Goal: Task Accomplishment & Management: Manage account settings

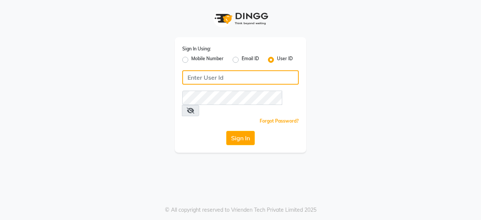
click at [201, 80] on input "Username" at bounding box center [240, 77] width 116 height 14
type input "headlockspb"
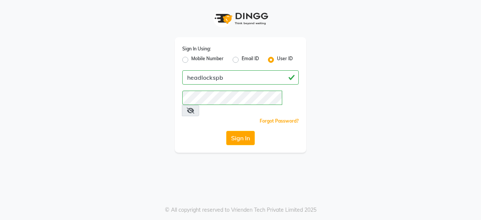
click at [115, 138] on div "Sign In Using: Mobile Number Email ID User ID headlockspb Remember me Forgot Pa…" at bounding box center [240, 76] width 428 height 153
click at [239, 131] on button "Sign In" at bounding box center [240, 138] width 29 height 14
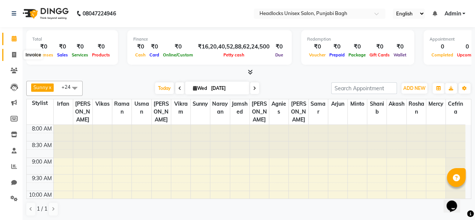
click at [14, 54] on icon at bounding box center [14, 55] width 4 height 6
select select "7719"
select select "service"
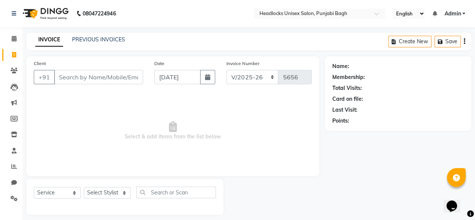
click at [115, 140] on span "Select & add items from the list below" at bounding box center [173, 130] width 278 height 75
click at [78, 79] on input "Client" at bounding box center [98, 77] width 89 height 14
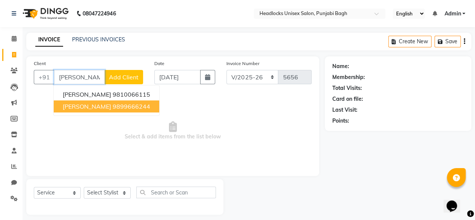
click at [103, 104] on button "[PERSON_NAME] 9899666244" at bounding box center [107, 106] width 106 height 12
type input "9899666244"
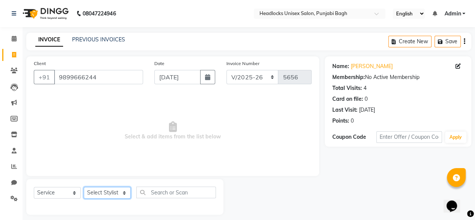
click at [125, 191] on select "Select Stylist ⁠Agnies ⁠[PERSON_NAME] [PERSON_NAME] [PERSON_NAME] mercy ⁠Minto …" at bounding box center [107, 193] width 47 height 12
select select "69084"
click at [84, 187] on select "Select Stylist ⁠Agnies ⁠[PERSON_NAME] [PERSON_NAME] [PERSON_NAME] mercy ⁠Minto …" at bounding box center [107, 193] width 47 height 12
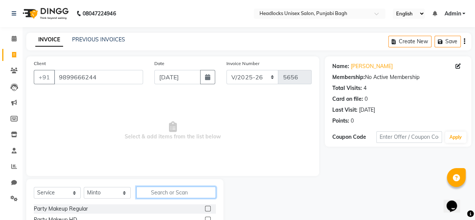
click at [158, 188] on input "text" at bounding box center [176, 192] width 80 height 12
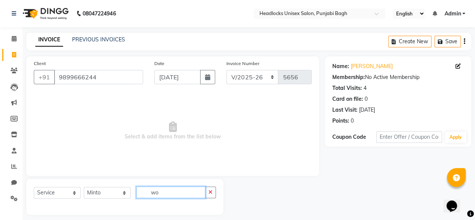
type input "w"
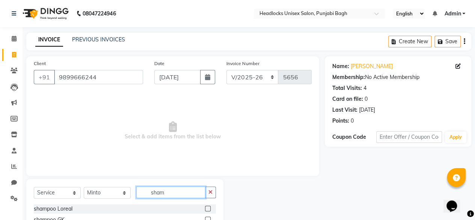
type input "sham"
click at [205, 206] on label at bounding box center [208, 209] width 6 height 6
click at [205, 206] on input "checkbox" at bounding box center [207, 208] width 5 height 5
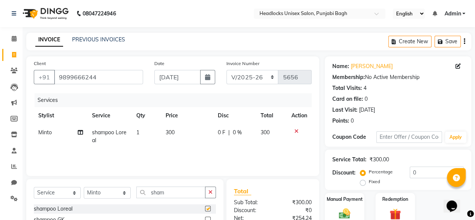
checkbox input "false"
click at [168, 131] on span "300" at bounding box center [170, 132] width 9 height 7
select select "69084"
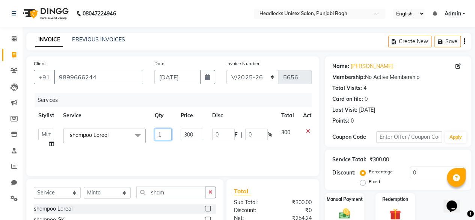
click at [168, 131] on input "1" at bounding box center [163, 135] width 17 height 12
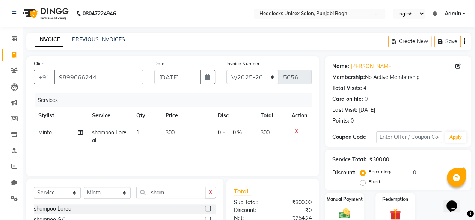
click at [172, 134] on span "300" at bounding box center [170, 132] width 9 height 7
select select "69084"
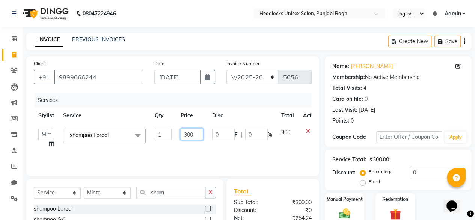
click at [189, 130] on input "300" at bounding box center [192, 135] width 23 height 12
type input "200"
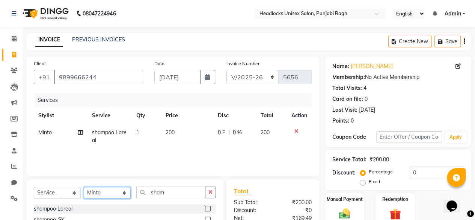
click at [123, 191] on select "Select Stylist ⁠Agnies ⁠[PERSON_NAME] [PERSON_NAME] [PERSON_NAME] mercy ⁠Minto …" at bounding box center [107, 193] width 47 height 12
select select "69057"
click at [84, 187] on select "Select Stylist ⁠Agnies ⁠[PERSON_NAME] [PERSON_NAME] [PERSON_NAME] mercy ⁠Minto …" at bounding box center [107, 193] width 47 height 12
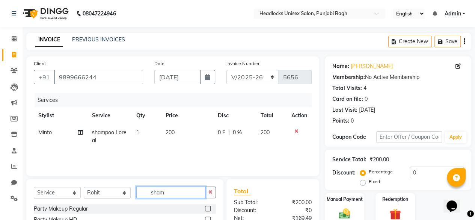
click at [180, 192] on input "sham" at bounding box center [170, 192] width 69 height 12
type input "s"
type input "blow"
click at [208, 208] on label at bounding box center [208, 209] width 6 height 6
click at [208, 208] on input "checkbox" at bounding box center [207, 208] width 5 height 5
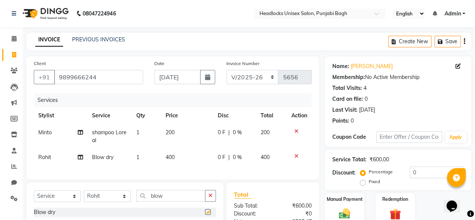
checkbox input "false"
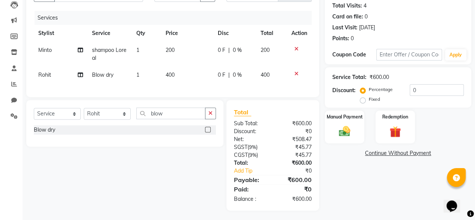
scroll to position [83, 0]
click at [336, 131] on img at bounding box center [344, 131] width 19 height 14
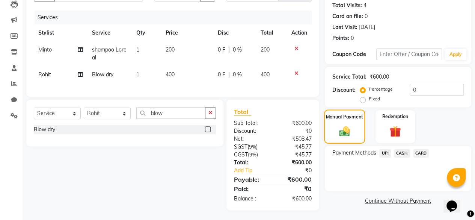
scroll to position [89, 0]
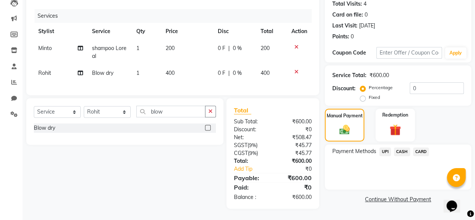
click at [386, 147] on span "UPI" at bounding box center [386, 151] width 12 height 9
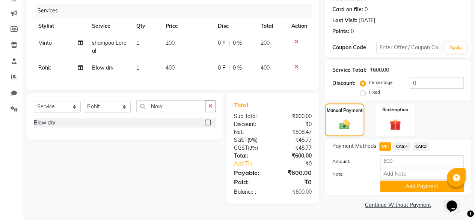
scroll to position [91, 0]
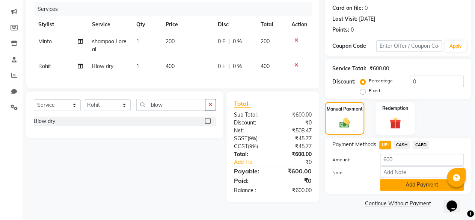
click at [418, 185] on button "Add Payment" at bounding box center [422, 185] width 84 height 12
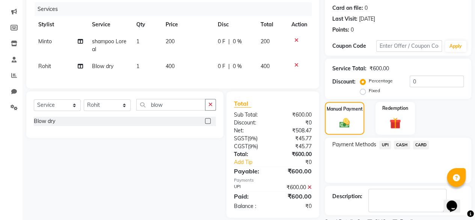
scroll to position [122, 0]
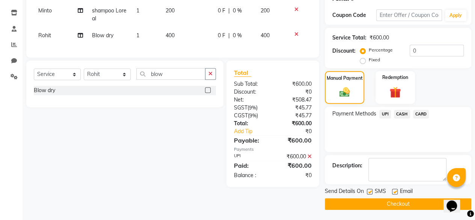
click at [371, 190] on label at bounding box center [370, 192] width 6 height 6
click at [371, 190] on input "checkbox" at bounding box center [369, 191] width 5 height 5
checkbox input "false"
click at [394, 204] on button "Checkout" at bounding box center [398, 204] width 147 height 12
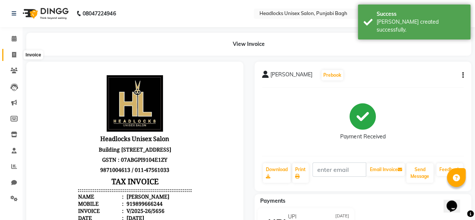
click at [14, 55] on icon at bounding box center [14, 55] width 4 height 6
select select "service"
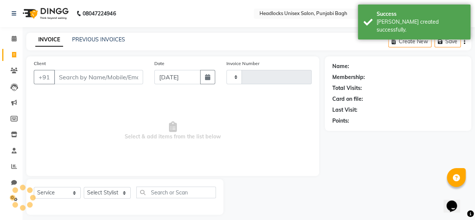
type input "5657"
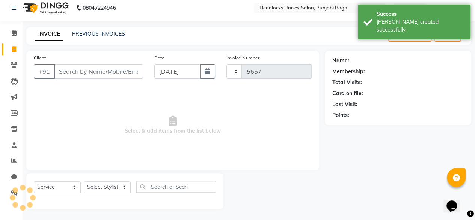
select select "7719"
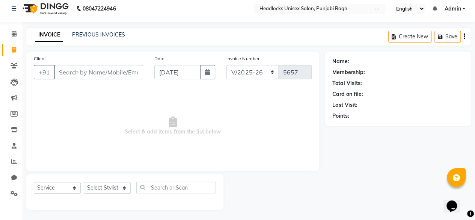
scroll to position [0, 0]
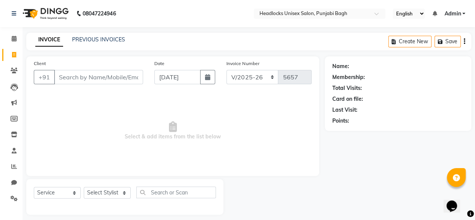
click at [61, 69] on div "Client +91" at bounding box center [88, 74] width 121 height 31
click at [63, 76] on input "Client" at bounding box center [98, 77] width 89 height 14
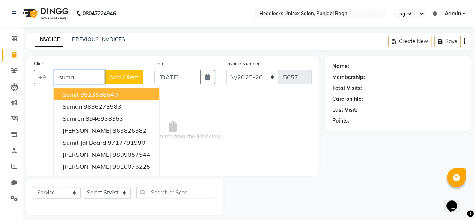
type input "suman"
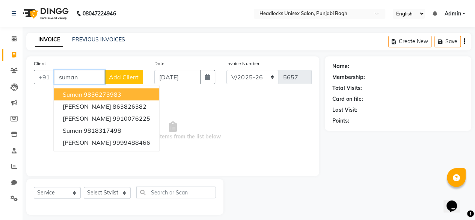
click at [86, 74] on input "suman" at bounding box center [79, 77] width 51 height 14
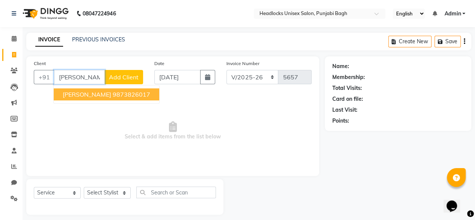
click at [81, 95] on span "[PERSON_NAME]" at bounding box center [87, 95] width 48 height 8
type input "9873826017"
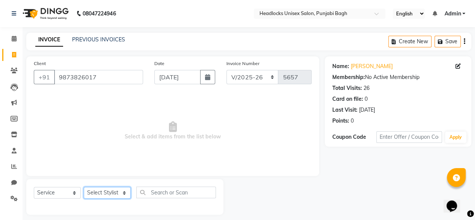
click at [97, 193] on select "Select Stylist ⁠Agnies ⁠[PERSON_NAME] [PERSON_NAME] [PERSON_NAME] mercy ⁠Minto …" at bounding box center [107, 193] width 47 height 12
select select "69056"
click at [84, 187] on select "Select Stylist ⁠Agnies ⁠[PERSON_NAME] [PERSON_NAME] [PERSON_NAME] mercy ⁠Minto …" at bounding box center [107, 193] width 47 height 12
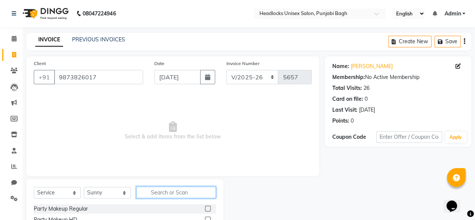
click at [187, 192] on input "text" at bounding box center [176, 192] width 80 height 12
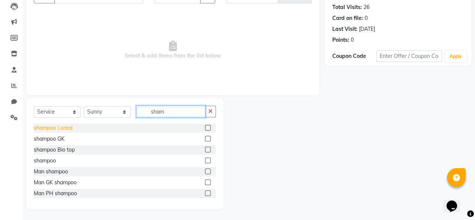
type input "sham"
click at [49, 126] on div "shampoo Loreal" at bounding box center [53, 128] width 39 height 8
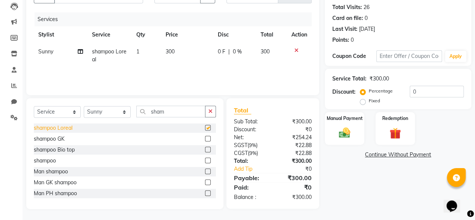
checkbox input "false"
click at [338, 130] on img at bounding box center [344, 133] width 19 height 14
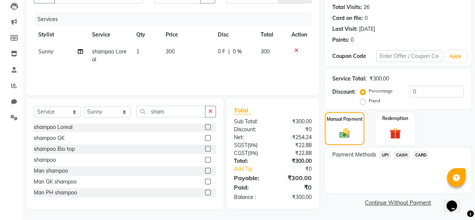
click at [387, 156] on span "UPI" at bounding box center [386, 155] width 12 height 9
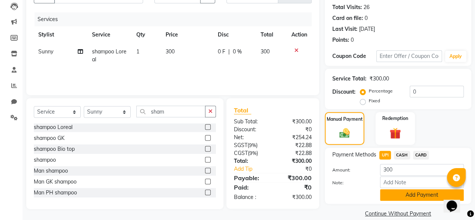
click at [395, 198] on button "Add Payment" at bounding box center [422, 195] width 84 height 12
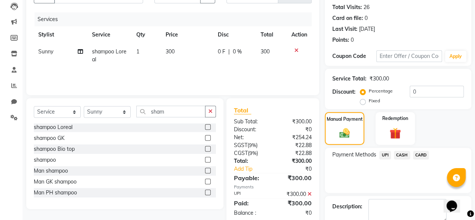
scroll to position [122, 0]
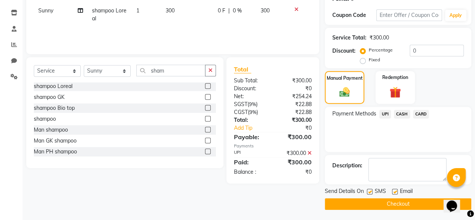
click at [388, 112] on span "UPI" at bounding box center [386, 114] width 12 height 9
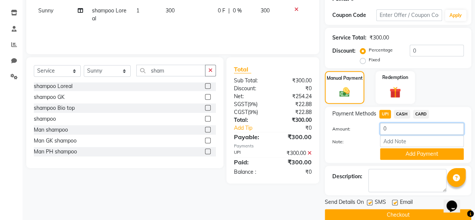
click at [390, 126] on input "0" at bounding box center [422, 129] width 84 height 12
type input "100"
click at [389, 149] on button "Add Payment" at bounding box center [422, 154] width 84 height 12
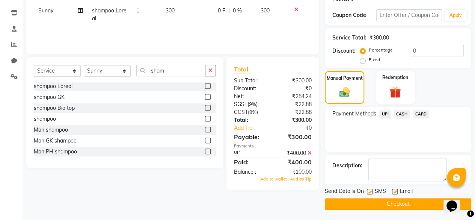
click at [371, 192] on label at bounding box center [370, 192] width 6 height 6
click at [371, 192] on input "checkbox" at bounding box center [369, 191] width 5 height 5
checkbox input "false"
click at [299, 177] on span "Add as Tip" at bounding box center [301, 178] width 22 height 5
click at [391, 205] on button "Checkout" at bounding box center [398, 204] width 147 height 12
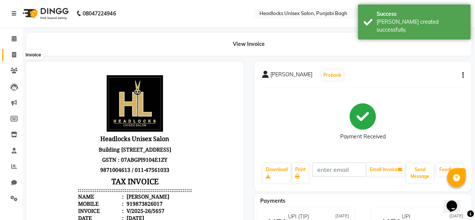
click at [11, 58] on span at bounding box center [14, 55] width 13 height 9
select select "service"
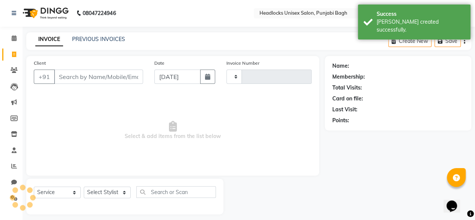
type input "5658"
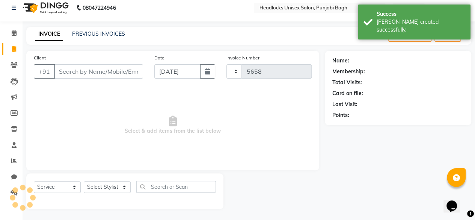
select select "7719"
drag, startPoint x: 112, startPoint y: 79, endPoint x: 125, endPoint y: 69, distance: 16.0
click at [125, 69] on div "Client +91" at bounding box center [88, 69] width 121 height 31
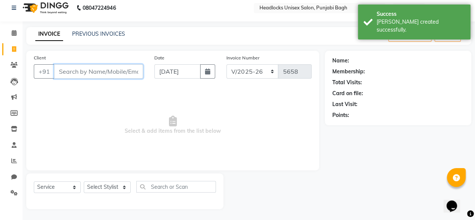
click at [125, 69] on input "Client" at bounding box center [98, 71] width 89 height 14
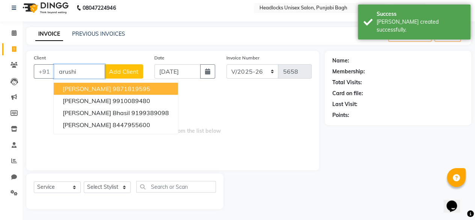
click at [120, 85] on ngb-highlight "9871819595" at bounding box center [132, 89] width 38 height 8
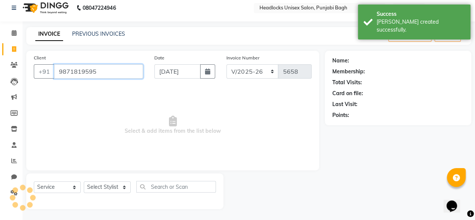
type input "9871819595"
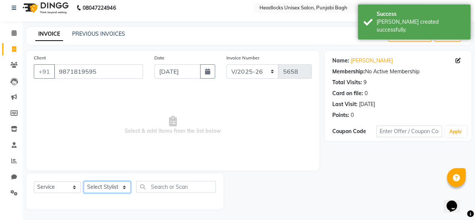
click at [110, 184] on select "Select Stylist ⁠Agnies ⁠[PERSON_NAME] [PERSON_NAME] [PERSON_NAME] mercy ⁠Minto …" at bounding box center [107, 187] width 47 height 12
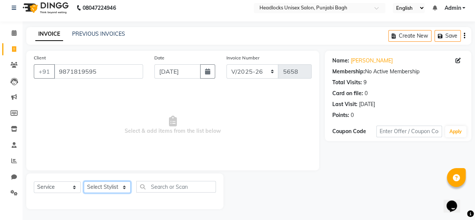
select select "69083"
click at [84, 181] on select "Select Stylist ⁠Agnies ⁠[PERSON_NAME] [PERSON_NAME] [PERSON_NAME] mercy ⁠Minto …" at bounding box center [107, 187] width 47 height 12
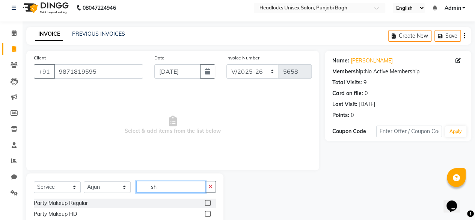
click at [168, 191] on input "sh" at bounding box center [170, 187] width 69 height 12
type input "sha"
click at [66, 202] on div "shampoo Loreal" at bounding box center [53, 203] width 39 height 8
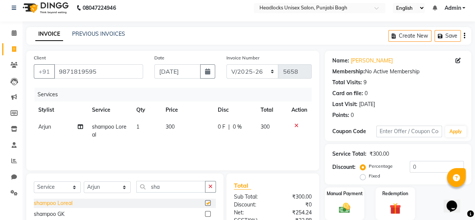
checkbox input "false"
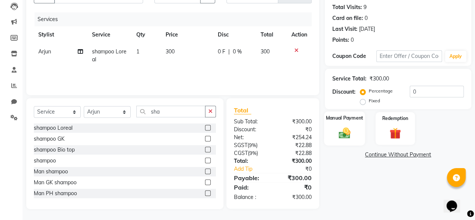
click at [357, 138] on div "Manual Payment" at bounding box center [344, 128] width 41 height 34
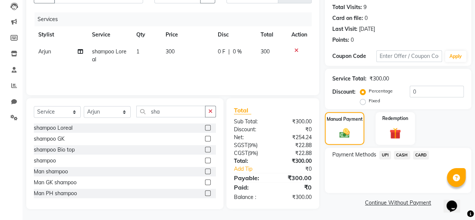
click at [383, 155] on span "UPI" at bounding box center [386, 155] width 12 height 9
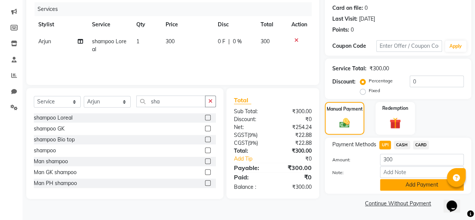
click at [389, 183] on button "Add Payment" at bounding box center [422, 185] width 84 height 12
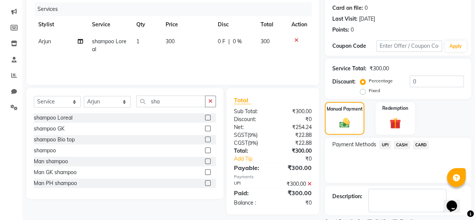
scroll to position [122, 0]
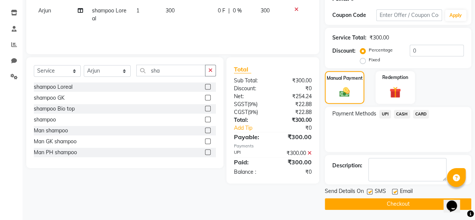
click at [371, 193] on label at bounding box center [370, 192] width 6 height 6
click at [371, 193] on input "checkbox" at bounding box center [369, 191] width 5 height 5
checkbox input "false"
click at [368, 202] on button "Checkout" at bounding box center [398, 204] width 147 height 12
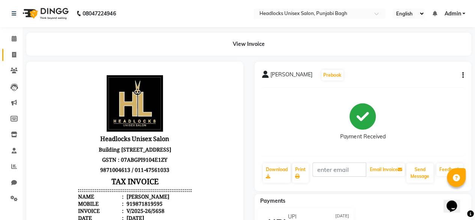
click at [15, 60] on link "Invoice" at bounding box center [11, 55] width 18 height 12
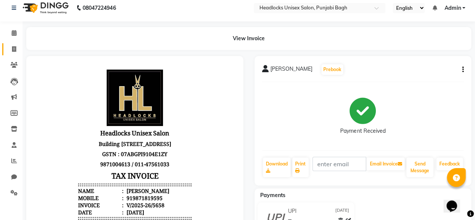
select select "service"
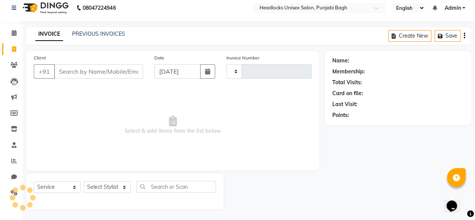
type input "5659"
select select "7719"
click at [95, 72] on input "Client" at bounding box center [98, 71] width 89 height 14
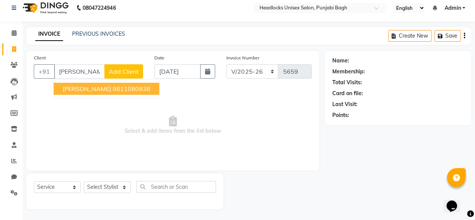
click at [113, 88] on ngb-highlight "9811080938" at bounding box center [132, 89] width 38 height 8
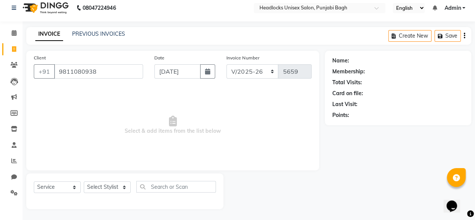
type input "9811080938"
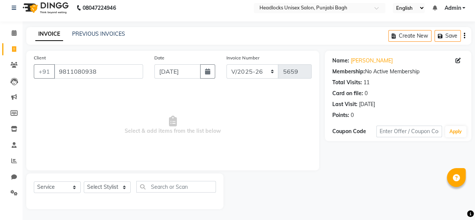
click at [103, 88] on span "Select & add items from the list below" at bounding box center [173, 125] width 278 height 75
click at [91, 88] on span "Select & add items from the list below" at bounding box center [173, 125] width 278 height 75
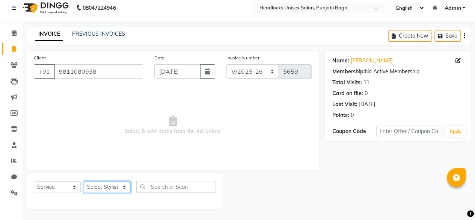
click at [113, 185] on select "Select Stylist ⁠Agnies ⁠[PERSON_NAME] [PERSON_NAME] [PERSON_NAME] mercy ⁠Minto …" at bounding box center [107, 187] width 47 height 12
select select "69060"
click at [84, 181] on select "Select Stylist ⁠Agnies ⁠[PERSON_NAME] [PERSON_NAME] [PERSON_NAME] mercy ⁠Minto …" at bounding box center [107, 187] width 47 height 12
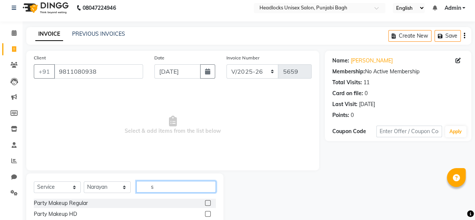
click at [183, 182] on input "s" at bounding box center [176, 187] width 80 height 12
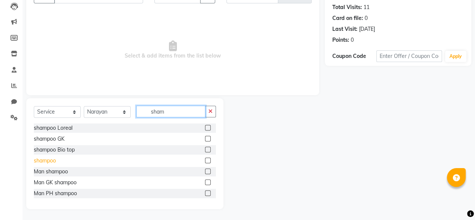
type input "sham"
click at [47, 159] on div "shampoo" at bounding box center [45, 161] width 22 height 8
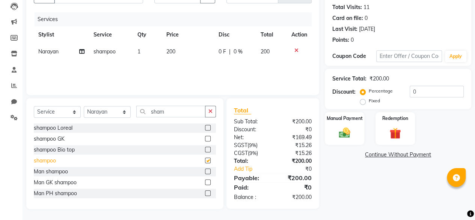
checkbox input "false"
click at [295, 53] on td at bounding box center [299, 51] width 25 height 17
click at [296, 50] on icon at bounding box center [297, 50] width 4 height 5
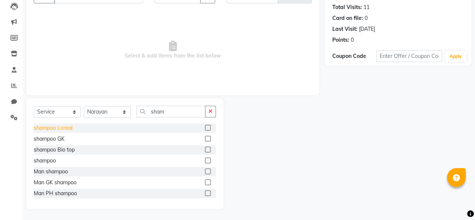
click at [72, 130] on div "shampoo Loreal" at bounding box center [53, 128] width 39 height 8
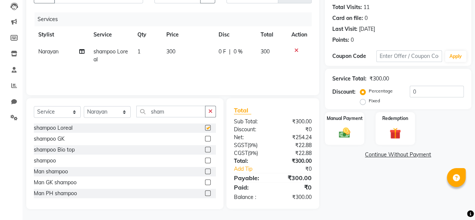
checkbox input "false"
click at [358, 125] on div "Manual Payment" at bounding box center [344, 128] width 41 height 34
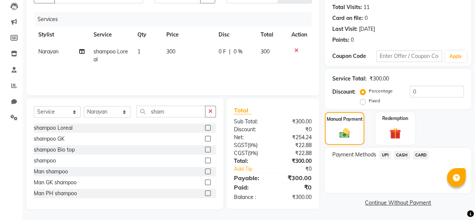
click at [387, 154] on span "UPI" at bounding box center [386, 155] width 12 height 9
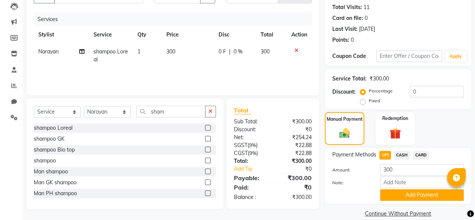
scroll to position [91, 0]
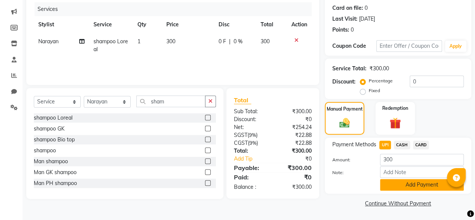
click at [401, 189] on button "Add Payment" at bounding box center [422, 185] width 84 height 12
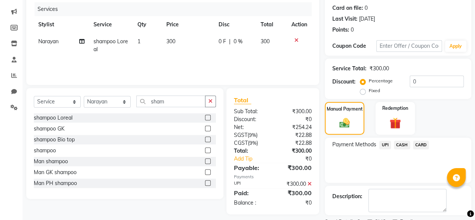
scroll to position [122, 0]
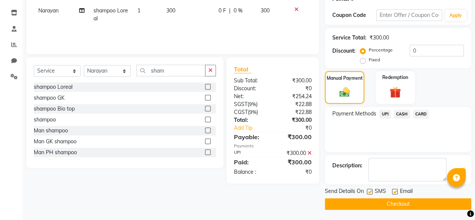
click at [368, 189] on label at bounding box center [370, 192] width 6 height 6
click at [368, 189] on input "checkbox" at bounding box center [369, 191] width 5 height 5
checkbox input "false"
click at [364, 206] on button "Checkout" at bounding box center [398, 204] width 147 height 12
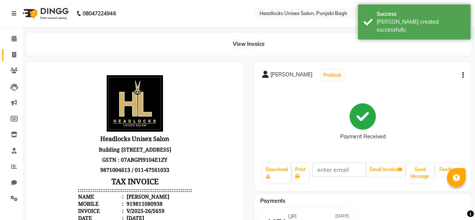
click at [13, 54] on icon at bounding box center [14, 55] width 4 height 6
select select "service"
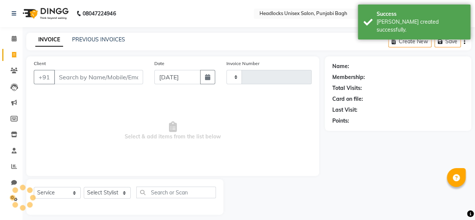
scroll to position [6, 0]
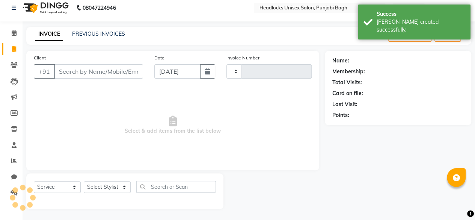
type input "5660"
select select "7719"
click at [108, 72] on input "Client" at bounding box center [98, 71] width 89 height 14
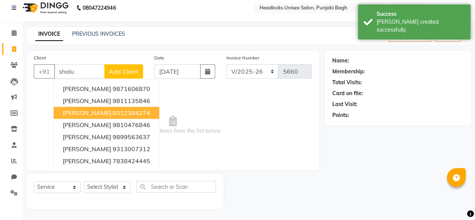
click at [93, 109] on span "[PERSON_NAME]" at bounding box center [87, 113] width 48 height 8
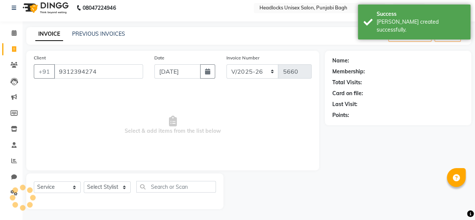
type input "9312394274"
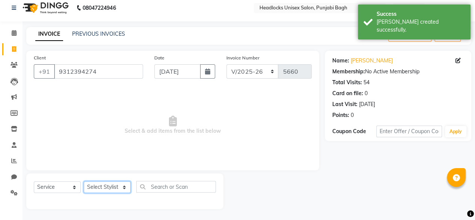
click at [105, 188] on select "Select Stylist ⁠Agnies ⁠[PERSON_NAME] [PERSON_NAME] [PERSON_NAME] mercy ⁠Minto …" at bounding box center [107, 187] width 47 height 12
select select "69056"
click at [84, 181] on select "Select Stylist ⁠Agnies ⁠[PERSON_NAME] [PERSON_NAME] [PERSON_NAME] mercy ⁠Minto …" at bounding box center [107, 187] width 47 height 12
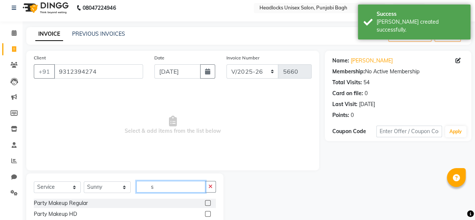
click at [162, 181] on input "s" at bounding box center [170, 187] width 69 height 12
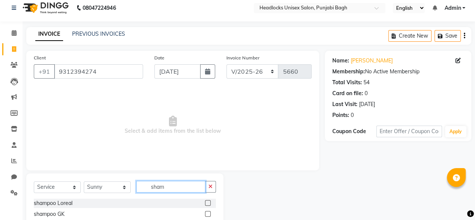
scroll to position [81, 0]
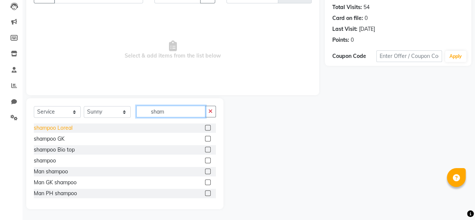
type input "sham"
click at [60, 127] on div "shampoo Loreal" at bounding box center [53, 128] width 39 height 8
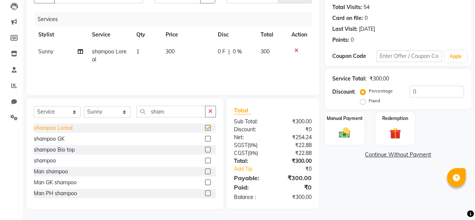
checkbox input "false"
click at [295, 49] on icon at bounding box center [297, 50] width 4 height 5
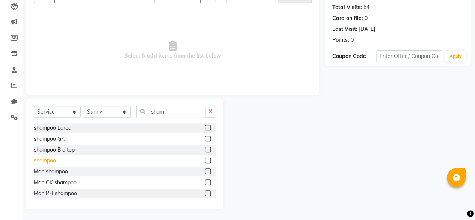
click at [44, 159] on div "shampoo" at bounding box center [45, 161] width 22 height 8
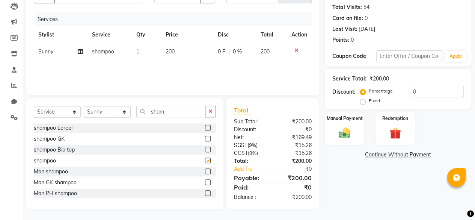
checkbox input "false"
click at [339, 134] on img at bounding box center [344, 133] width 19 height 14
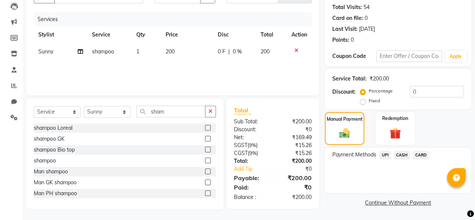
click at [386, 154] on span "UPI" at bounding box center [386, 155] width 12 height 9
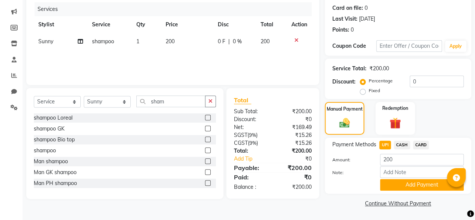
click at [419, 143] on span "CARD" at bounding box center [421, 145] width 16 height 9
click at [386, 189] on button "Add Payment" at bounding box center [422, 185] width 84 height 12
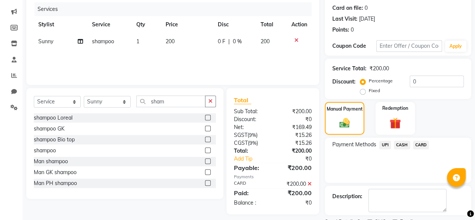
click at [422, 142] on span "CARD" at bounding box center [421, 145] width 16 height 9
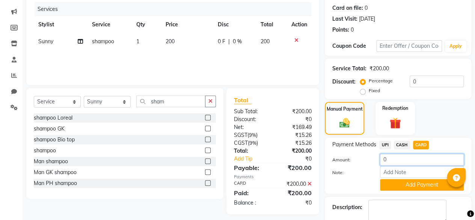
click at [398, 157] on input "0" at bounding box center [422, 160] width 84 height 12
type input "100"
click at [385, 185] on button "Add Payment" at bounding box center [422, 185] width 84 height 12
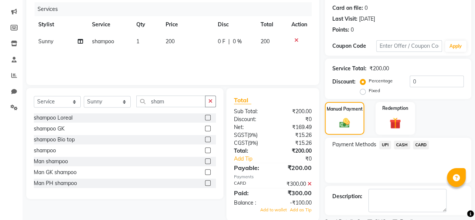
scroll to position [122, 0]
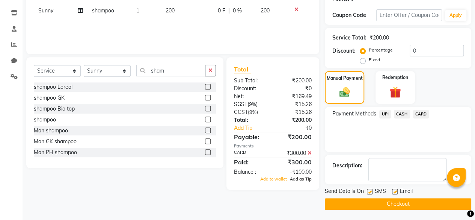
click at [304, 180] on span "Add as Tip" at bounding box center [301, 178] width 22 height 5
click at [369, 191] on label at bounding box center [370, 192] width 6 height 6
click at [369, 191] on input "checkbox" at bounding box center [369, 191] width 5 height 5
checkbox input "false"
click at [363, 202] on button "Checkout" at bounding box center [398, 204] width 147 height 12
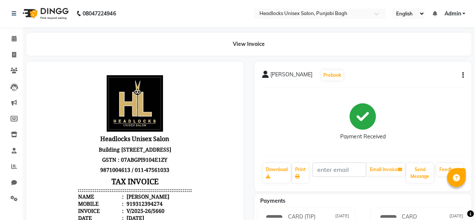
click at [362, 201] on div "Payments" at bounding box center [366, 201] width 223 height 8
click at [9, 49] on link "Invoice" at bounding box center [11, 55] width 18 height 12
select select "service"
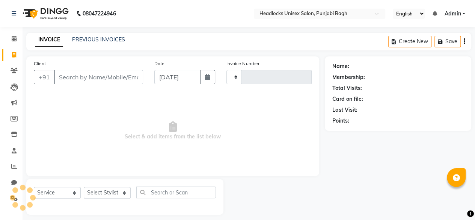
scroll to position [6, 0]
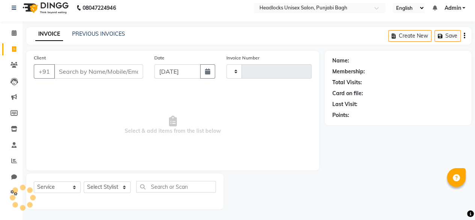
click at [95, 73] on input "Client" at bounding box center [98, 71] width 89 height 14
type input "5661"
select select "7719"
click at [95, 73] on input "Client" at bounding box center [98, 71] width 89 height 14
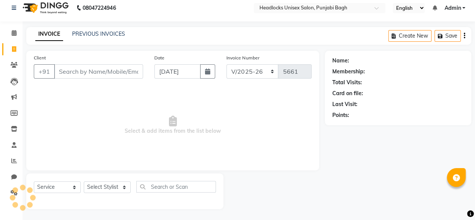
click at [95, 73] on input "Client" at bounding box center [98, 71] width 89 height 14
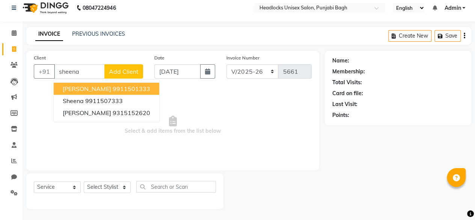
click at [95, 89] on span "[PERSON_NAME]" at bounding box center [87, 89] width 48 height 8
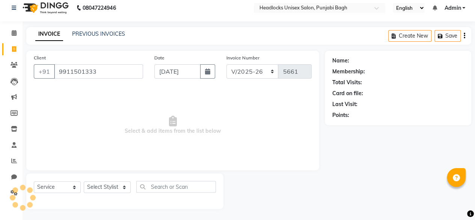
type input "9911501333"
click at [101, 191] on select "Select Stylist ⁠Agnies ⁠[PERSON_NAME] [PERSON_NAME] [PERSON_NAME] mercy ⁠Minto …" at bounding box center [107, 187] width 47 height 12
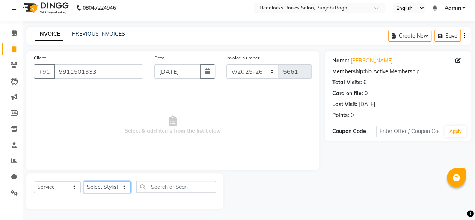
select select "69050"
click at [84, 181] on select "Select Stylist ⁠Agnies ⁠[PERSON_NAME] [PERSON_NAME] [PERSON_NAME] mercy ⁠Minto …" at bounding box center [107, 187] width 47 height 12
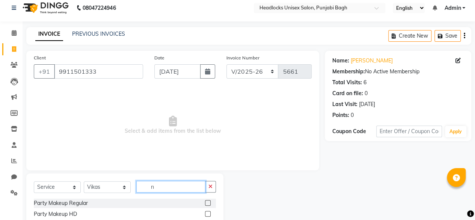
click at [165, 186] on input "n" at bounding box center [170, 187] width 69 height 12
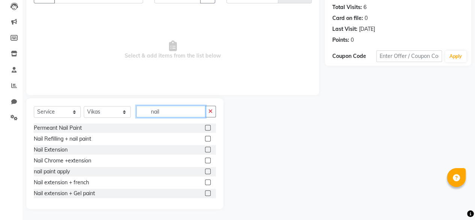
scroll to position [56, 0]
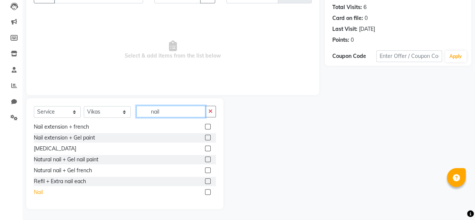
type input "nail"
click at [38, 192] on div "Nail" at bounding box center [38, 192] width 9 height 8
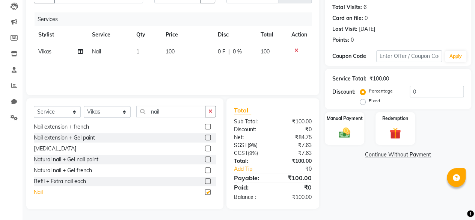
checkbox input "false"
click at [356, 127] on div "Manual Payment" at bounding box center [344, 128] width 41 height 34
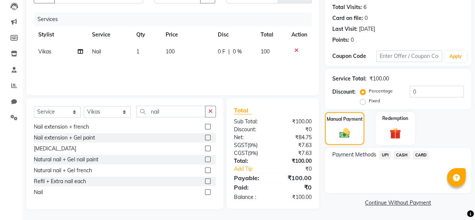
click at [404, 153] on span "CASH" at bounding box center [402, 155] width 16 height 9
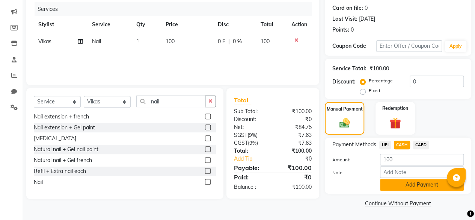
click at [398, 181] on button "Add Payment" at bounding box center [422, 185] width 84 height 12
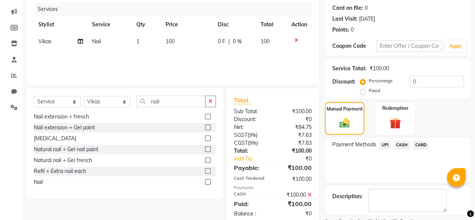
scroll to position [122, 0]
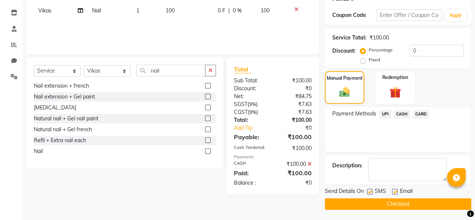
click at [371, 191] on label at bounding box center [370, 192] width 6 height 6
click at [371, 191] on input "checkbox" at bounding box center [369, 191] width 5 height 5
checkbox input "false"
click at [369, 204] on button "Checkout" at bounding box center [398, 204] width 147 height 12
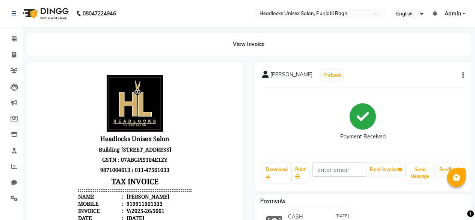
click at [369, 204] on div "Payments" at bounding box center [366, 201] width 223 height 8
click at [12, 50] on link "Invoice" at bounding box center [11, 55] width 18 height 12
select select "service"
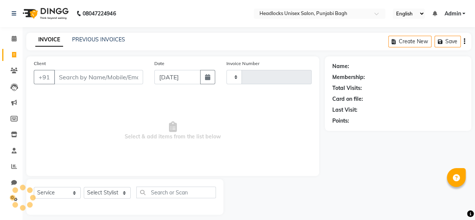
scroll to position [6, 0]
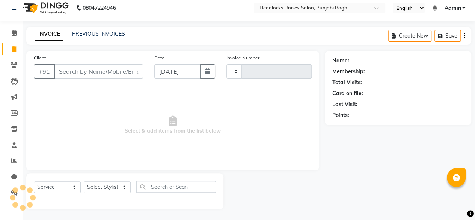
type input "5662"
select select "7719"
click at [67, 71] on input "Client" at bounding box center [98, 71] width 89 height 14
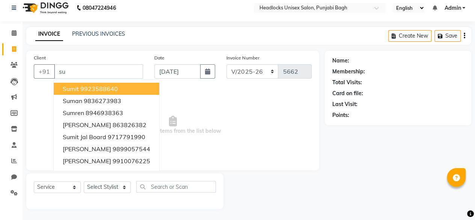
type input "s"
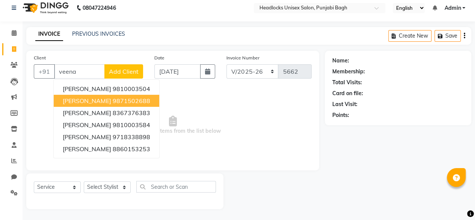
click at [136, 97] on ngb-highlight "9871502688" at bounding box center [132, 101] width 38 height 8
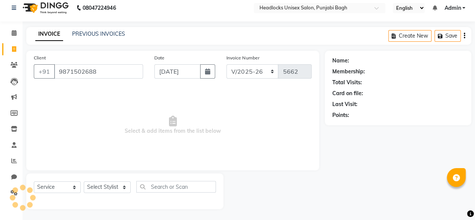
type input "9871502688"
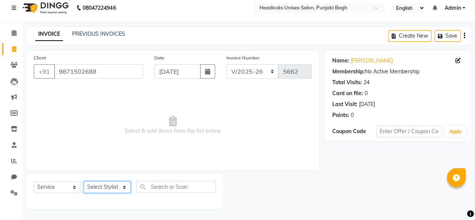
click at [116, 186] on select "Select Stylist ⁠Agnies ⁠[PERSON_NAME] [PERSON_NAME] [PERSON_NAME] mercy ⁠Minto …" at bounding box center [107, 187] width 47 height 12
select select "69054"
click at [84, 181] on select "Select Stylist ⁠Agnies ⁠[PERSON_NAME] [PERSON_NAME] [PERSON_NAME] mercy ⁠Minto …" at bounding box center [107, 187] width 47 height 12
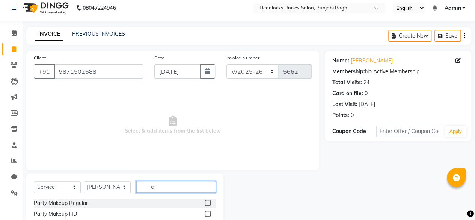
click at [183, 186] on input "e" at bounding box center [176, 187] width 80 height 12
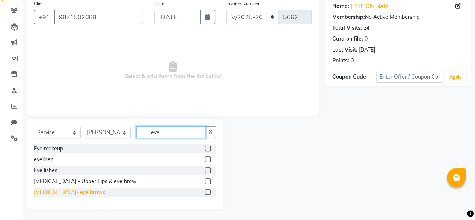
type input "eye"
click at [71, 193] on div "[MEDICAL_DATA]- eye brows" at bounding box center [69, 192] width 71 height 8
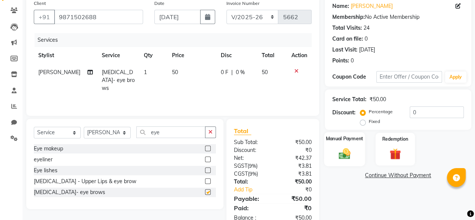
checkbox input "false"
click at [352, 155] on img at bounding box center [344, 154] width 19 height 14
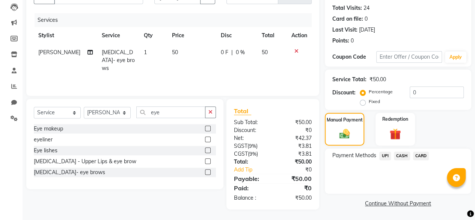
click at [401, 156] on span "CASH" at bounding box center [402, 155] width 16 height 9
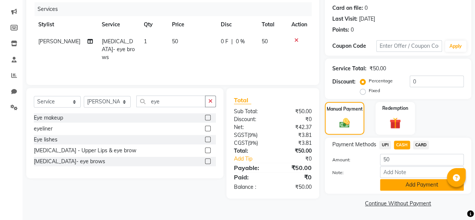
click at [393, 181] on button "Add Payment" at bounding box center [422, 185] width 84 height 12
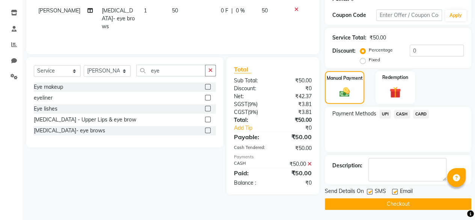
click at [369, 189] on label at bounding box center [370, 192] width 6 height 6
click at [369, 189] on input "checkbox" at bounding box center [369, 191] width 5 height 5
checkbox input "false"
click at [368, 204] on button "Checkout" at bounding box center [398, 204] width 147 height 12
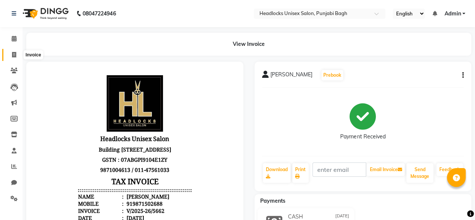
click at [14, 57] on icon at bounding box center [14, 55] width 4 height 6
select select "service"
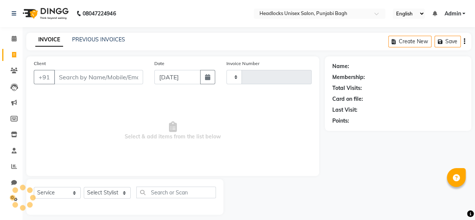
scroll to position [6, 0]
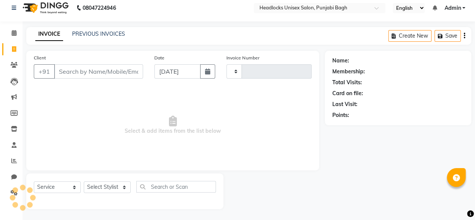
type input "5663"
select select "7719"
click at [129, 74] on input "Client" at bounding box center [98, 71] width 89 height 14
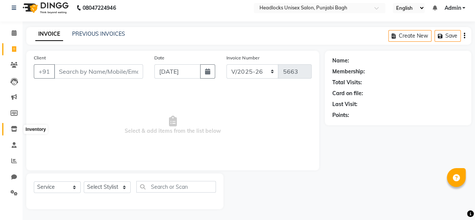
click at [16, 133] on span at bounding box center [14, 129] width 13 height 9
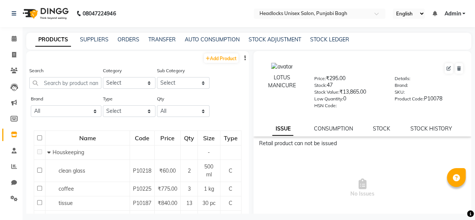
click at [265, 35] on div "PRODUCTS SUPPLIERS ORDERS TRANSFER AUTO CONSUMPTION STOCK ADJUSTMENT STOCK LEDG…" at bounding box center [248, 41] width 445 height 17
click at [264, 39] on link "STOCK ADJUSTMENT" at bounding box center [275, 39] width 53 height 7
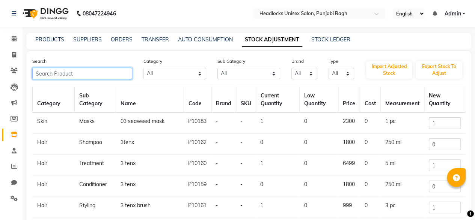
click at [59, 75] on input "text" at bounding box center [82, 74] width 100 height 12
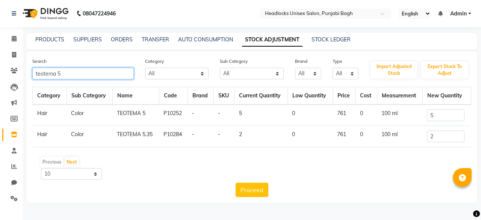
type input "teotema 5"
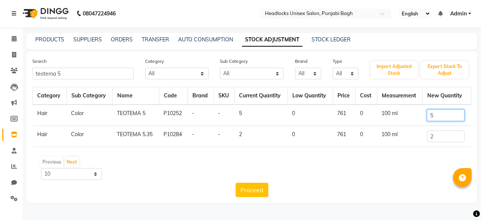
click at [434, 112] on input "5" at bounding box center [446, 115] width 38 height 12
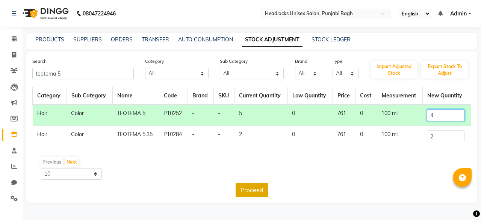
type input "4"
click at [250, 188] on button "Proceed" at bounding box center [252, 190] width 33 height 14
click at [250, 188] on main "PRODUCTS SUPPLIERS ORDERS TRANSFER AUTO CONSUMPTION STOCK ADJUSTMENT STOCK LEDG…" at bounding box center [252, 123] width 458 height 181
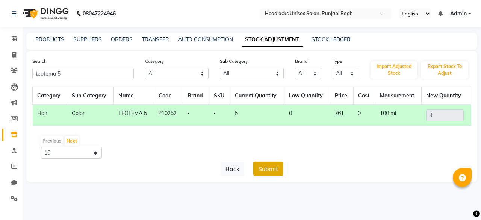
click at [273, 167] on button "Submit" at bounding box center [268, 169] width 30 height 14
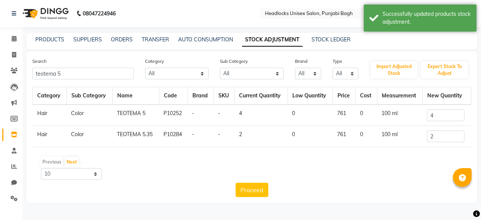
click at [273, 167] on div "Previous Next" at bounding box center [251, 162] width 433 height 12
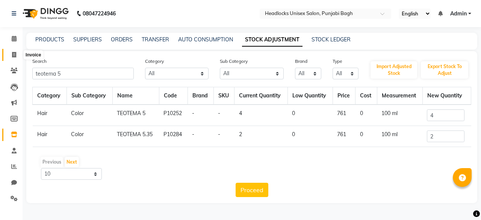
click at [14, 53] on icon at bounding box center [14, 55] width 4 height 6
select select "service"
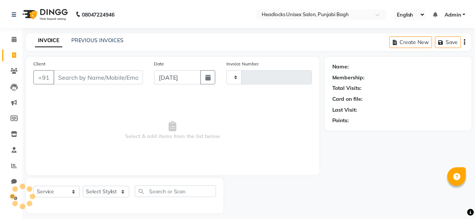
scroll to position [6, 0]
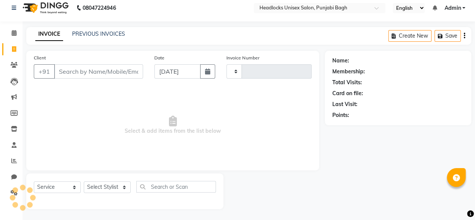
type input "5663"
select select "7719"
click at [80, 71] on input "Client" at bounding box center [98, 71] width 89 height 14
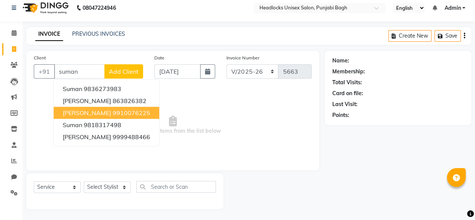
click at [113, 111] on ngb-highlight "9910076225" at bounding box center [132, 113] width 38 height 8
type input "9910076225"
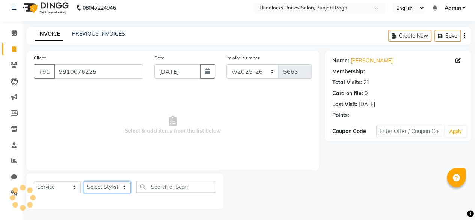
click at [106, 192] on select "Select Stylist ⁠Agnies ⁠[PERSON_NAME] [PERSON_NAME] [PERSON_NAME] mercy ⁠Minto …" at bounding box center [107, 187] width 47 height 12
select select "69079"
click at [84, 181] on select "Select Stylist ⁠Agnies ⁠[PERSON_NAME] [PERSON_NAME] [PERSON_NAME] mercy ⁠Minto …" at bounding box center [107, 187] width 47 height 12
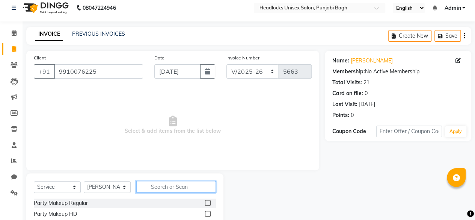
click at [179, 189] on input "text" at bounding box center [176, 187] width 80 height 12
type input "blow"
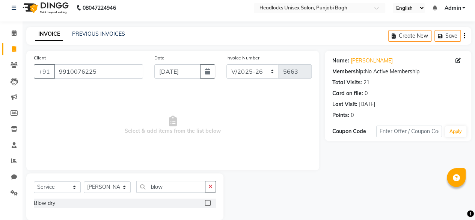
click at [43, 208] on div "Blow dry" at bounding box center [125, 203] width 182 height 11
click at [44, 207] on div "Blow dry" at bounding box center [125, 203] width 182 height 11
click at [50, 204] on div "Blow dry" at bounding box center [44, 203] width 21 height 8
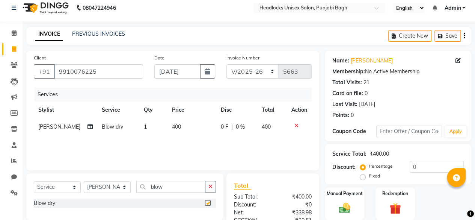
checkbox input "false"
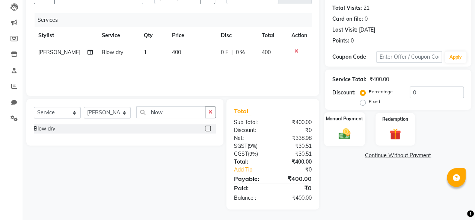
click at [344, 135] on img at bounding box center [344, 134] width 19 height 14
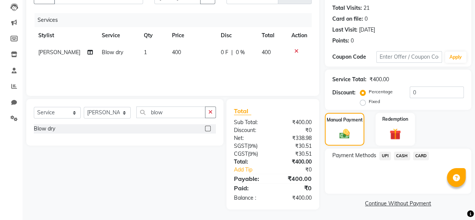
click at [402, 154] on span "CASH" at bounding box center [402, 155] width 16 height 9
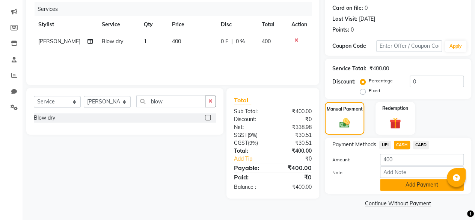
click at [395, 187] on button "Add Payment" at bounding box center [422, 185] width 84 height 12
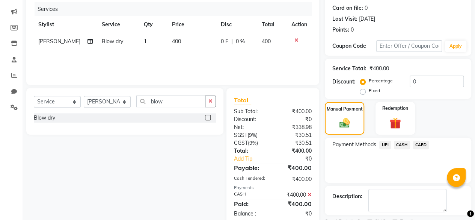
scroll to position [122, 0]
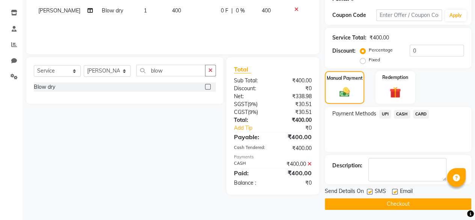
click at [368, 189] on label at bounding box center [370, 192] width 6 height 6
click at [368, 189] on input "checkbox" at bounding box center [369, 191] width 5 height 5
checkbox input "false"
click at [372, 205] on button "Checkout" at bounding box center [398, 204] width 147 height 12
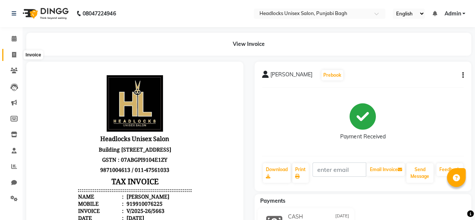
click at [9, 57] on span at bounding box center [14, 55] width 13 height 9
select select "service"
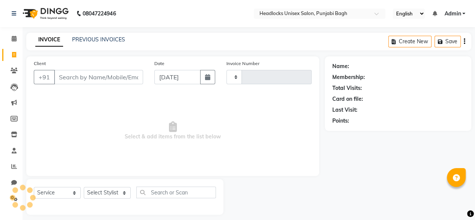
scroll to position [6, 0]
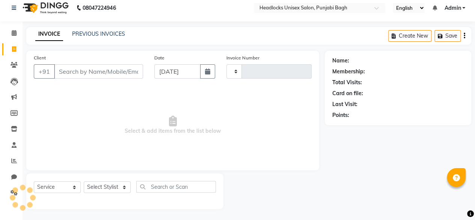
type input "5664"
select select "7719"
click at [69, 68] on input "Client" at bounding box center [98, 71] width 89 height 14
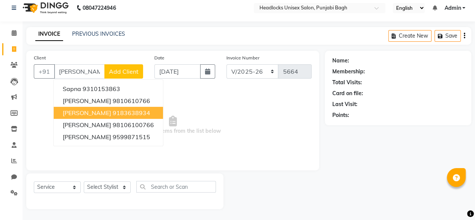
click at [73, 108] on button "[PERSON_NAME] 9183638934" at bounding box center [108, 113] width 109 height 12
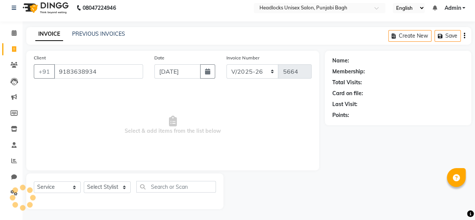
type input "9183638934"
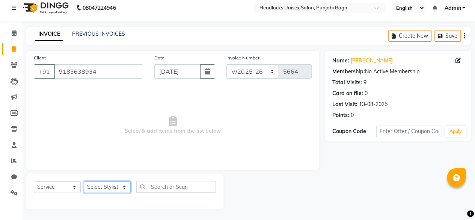
click at [95, 190] on select "Select Stylist ⁠Agnies ⁠[PERSON_NAME] [PERSON_NAME] [PERSON_NAME] mercy ⁠Minto …" at bounding box center [107, 187] width 47 height 12
select select "69055"
click at [84, 181] on select "Select Stylist ⁠Agnies ⁠[PERSON_NAME] [PERSON_NAME] [PERSON_NAME] mercy ⁠Minto …" at bounding box center [107, 187] width 47 height 12
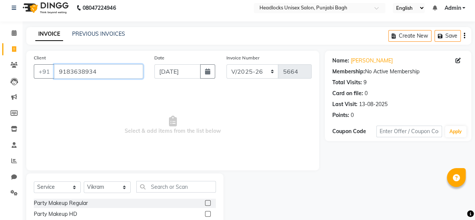
click at [100, 77] on input "9183638934" at bounding box center [98, 71] width 89 height 14
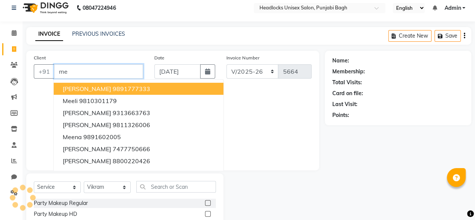
type input "m"
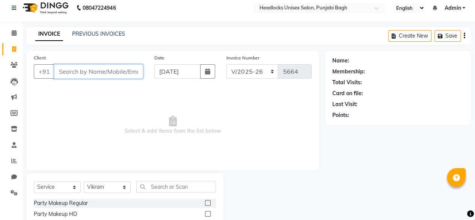
click at [95, 73] on input "Client" at bounding box center [98, 71] width 89 height 14
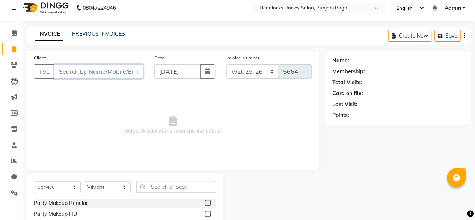
click at [95, 73] on input "Client" at bounding box center [98, 71] width 89 height 14
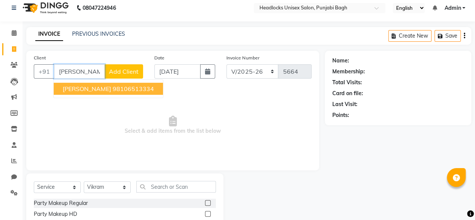
drag, startPoint x: 98, startPoint y: 95, endPoint x: 113, endPoint y: 89, distance: 16.1
click at [113, 89] on ngb-typeahead-window "[PERSON_NAME] 98106513334" at bounding box center [108, 88] width 110 height 19
click at [113, 89] on ngb-highlight "98106513334" at bounding box center [133, 89] width 41 height 8
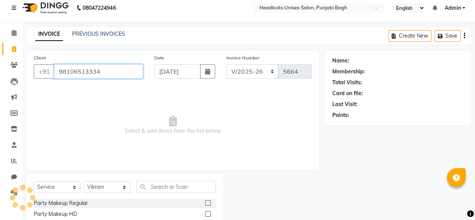
type input "98106513334"
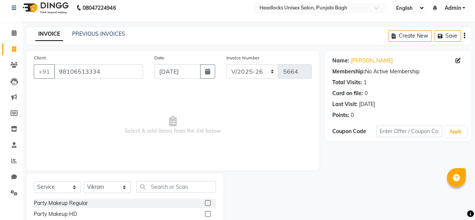
click at [100, 193] on div "Select Service Product Membership Package Voucher Prepaid Gift Card Select Styl…" at bounding box center [125, 190] width 182 height 18
click at [103, 189] on select "Select Stylist ⁠Agnies ⁠[PERSON_NAME] [PERSON_NAME] [PERSON_NAME] mercy ⁠Minto …" at bounding box center [107, 187] width 47 height 12
select select "69057"
click at [84, 181] on select "Select Stylist ⁠Agnies ⁠[PERSON_NAME] [PERSON_NAME] [PERSON_NAME] mercy ⁠Minto …" at bounding box center [107, 187] width 47 height 12
click at [150, 191] on input "text" at bounding box center [176, 187] width 80 height 12
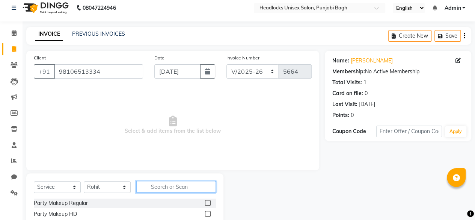
click at [150, 191] on input "text" at bounding box center [176, 187] width 80 height 12
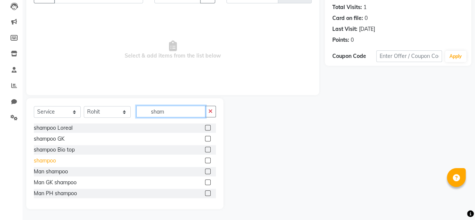
type input "sham"
click at [50, 159] on div "shampoo" at bounding box center [45, 161] width 22 height 8
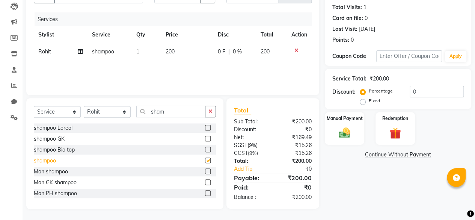
checkbox input "false"
drag, startPoint x: 168, startPoint y: 55, endPoint x: 174, endPoint y: 45, distance: 11.5
click at [174, 45] on td "200" at bounding box center [187, 51] width 52 height 17
select select "69057"
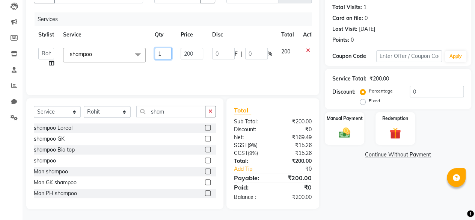
drag, startPoint x: 174, startPoint y: 45, endPoint x: 194, endPoint y: 57, distance: 23.3
click at [194, 57] on tr "⁠Agnies ⁠Akash [PERSON_NAME] [PERSON_NAME] [PERSON_NAME] mercy ⁠Minto ⁠[PERSON_…" at bounding box center [179, 57] width 290 height 29
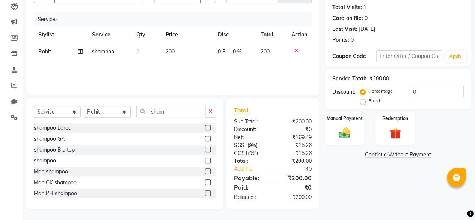
click at [194, 57] on td "200" at bounding box center [187, 51] width 52 height 17
select select "69057"
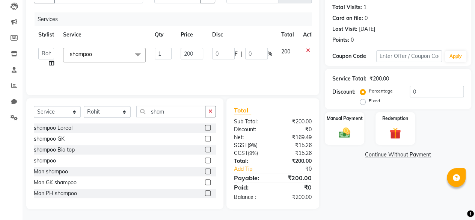
click at [194, 57] on input "200" at bounding box center [192, 54] width 23 height 12
type input "250"
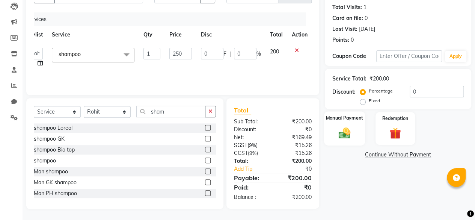
click at [355, 135] on div "Manual Payment" at bounding box center [344, 128] width 41 height 34
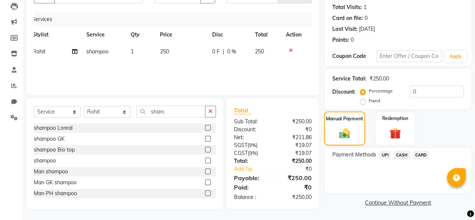
scroll to position [0, 5]
click at [400, 151] on span "CASH" at bounding box center [402, 155] width 16 height 9
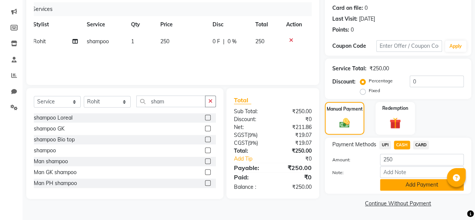
click at [391, 181] on button "Add Payment" at bounding box center [422, 185] width 84 height 12
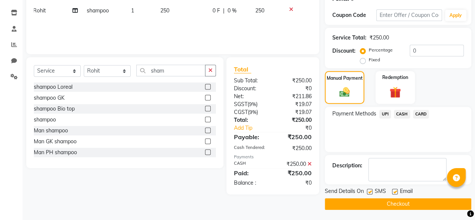
click at [368, 191] on div "Send Details On SMS Email" at bounding box center [398, 191] width 147 height 9
click at [368, 191] on label at bounding box center [370, 192] width 6 height 6
click at [368, 191] on input "checkbox" at bounding box center [369, 191] width 5 height 5
checkbox input "false"
click at [363, 203] on button "Checkout" at bounding box center [398, 204] width 147 height 12
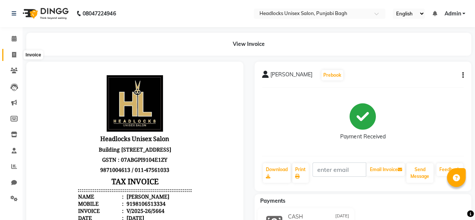
click at [12, 54] on icon at bounding box center [14, 55] width 4 height 6
select select "service"
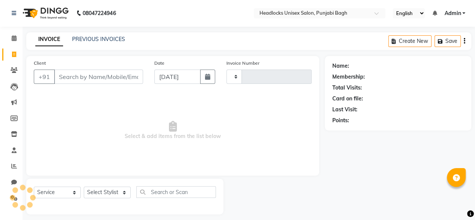
type input "5665"
select select "7719"
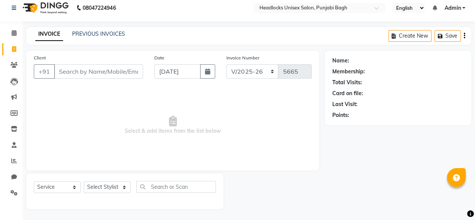
click at [80, 77] on input "Client" at bounding box center [98, 71] width 89 height 14
type input "a"
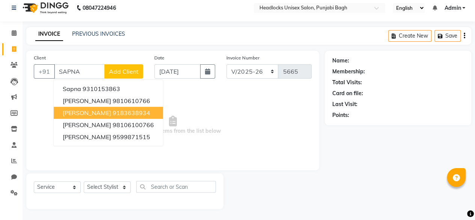
click at [94, 112] on span "[PERSON_NAME]" at bounding box center [87, 113] width 48 height 8
type input "9183638934"
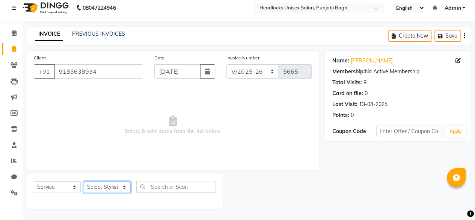
click at [109, 189] on select "Select Stylist ⁠Agnies ⁠[PERSON_NAME] [PERSON_NAME] [PERSON_NAME] mercy ⁠Minto …" at bounding box center [107, 187] width 47 height 12
select select "69055"
click at [84, 181] on select "Select Stylist ⁠Agnies ⁠[PERSON_NAME] [PERSON_NAME] [PERSON_NAME] mercy ⁠Minto …" at bounding box center [107, 187] width 47 height 12
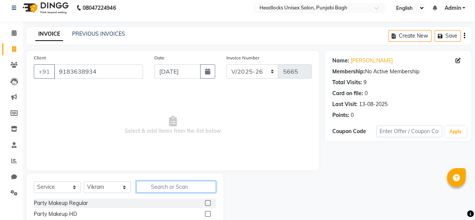
click at [157, 185] on input "text" at bounding box center [176, 187] width 80 height 12
type input "BLOW"
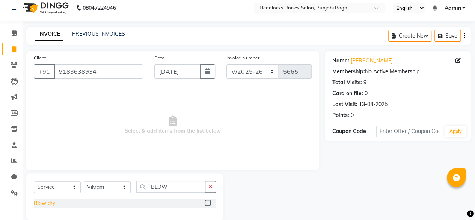
click at [48, 200] on div "Blow dry" at bounding box center [44, 203] width 21 height 8
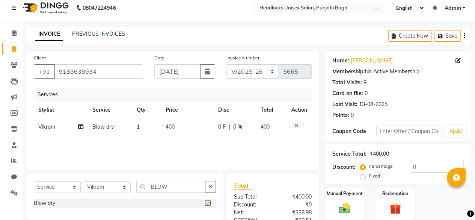
checkbox input "false"
click at [349, 204] on img at bounding box center [344, 208] width 19 height 14
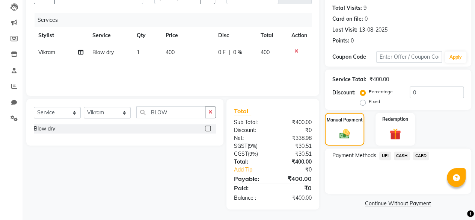
click at [405, 157] on span "CASH" at bounding box center [402, 155] width 16 height 9
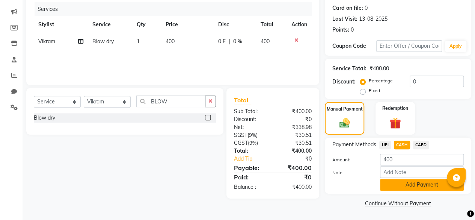
click at [398, 188] on button "Add Payment" at bounding box center [422, 185] width 84 height 12
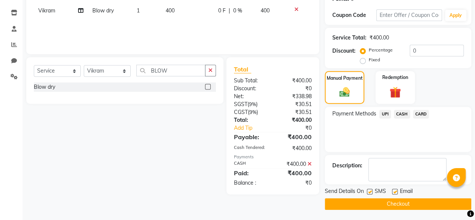
click at [369, 189] on label at bounding box center [370, 192] width 6 height 6
click at [369, 189] on input "checkbox" at bounding box center [369, 191] width 5 height 5
checkbox input "false"
drag, startPoint x: 368, startPoint y: 196, endPoint x: 364, endPoint y: 203, distance: 7.4
click at [364, 203] on div "Send Details On SMS Email Checkout" at bounding box center [398, 198] width 147 height 23
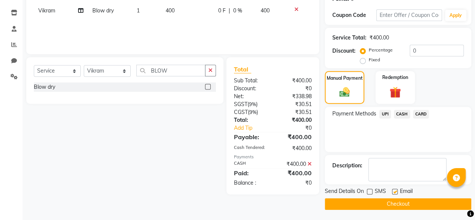
click at [364, 203] on button "Checkout" at bounding box center [398, 204] width 147 height 12
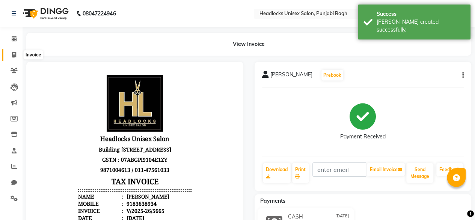
click at [14, 53] on icon at bounding box center [14, 55] width 4 height 6
select select "service"
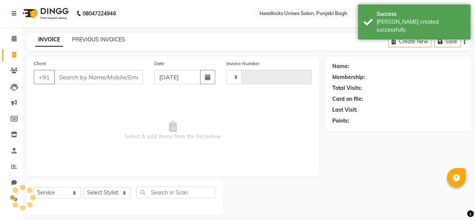
type input "5666"
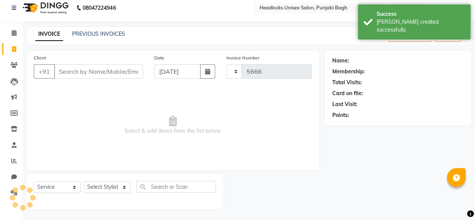
select select "7719"
click at [87, 74] on input "Client" at bounding box center [98, 71] width 89 height 14
type input "L"
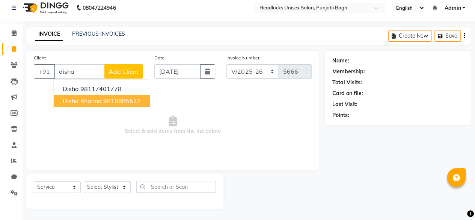
click at [85, 98] on span "disha khanna" at bounding box center [82, 101] width 39 height 8
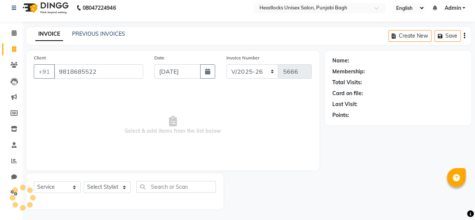
type input "9818685522"
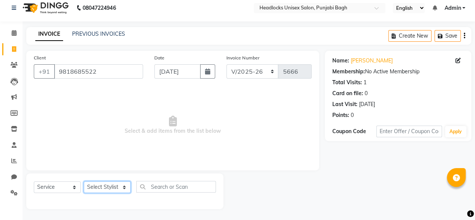
click at [110, 185] on select "Select Stylist ⁠Agnies ⁠[PERSON_NAME] [PERSON_NAME] [PERSON_NAME] mercy ⁠Minto …" at bounding box center [107, 187] width 47 height 12
select select "69083"
click at [84, 181] on select "Select Stylist ⁠Agnies ⁠[PERSON_NAME] [PERSON_NAME] [PERSON_NAME] mercy ⁠Minto …" at bounding box center [107, 187] width 47 height 12
